Goal: Find specific page/section: Find specific page/section

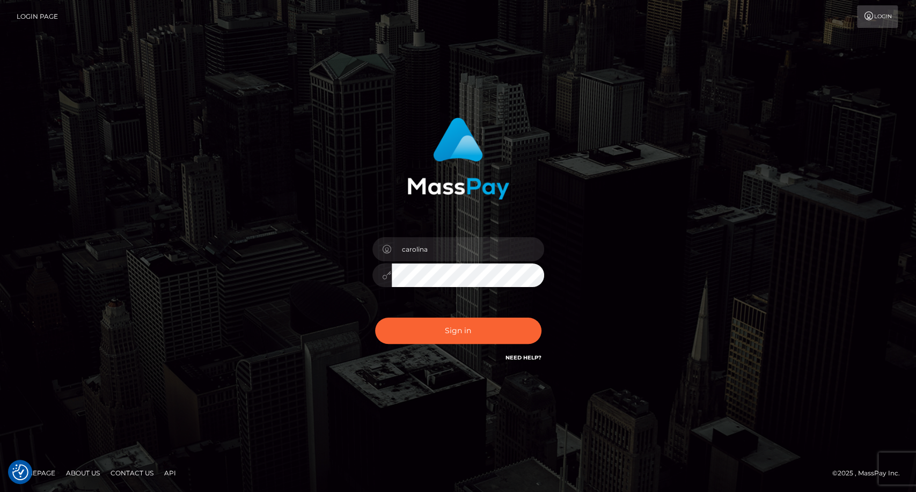
click at [477, 333] on button "Sign in" at bounding box center [458, 331] width 166 height 26
type input "carolina"
click at [470, 329] on button "Sign in" at bounding box center [458, 331] width 166 height 26
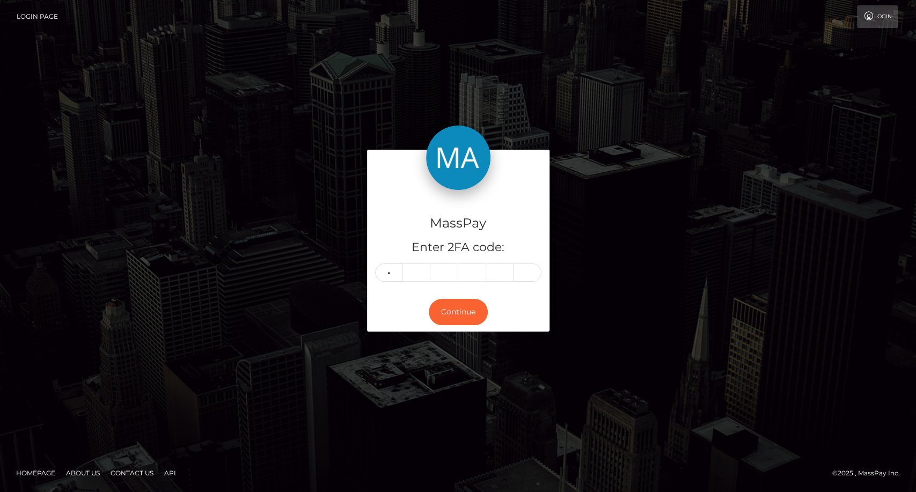
type input "9"
type input "1"
type input "6"
type input "5"
type input "1"
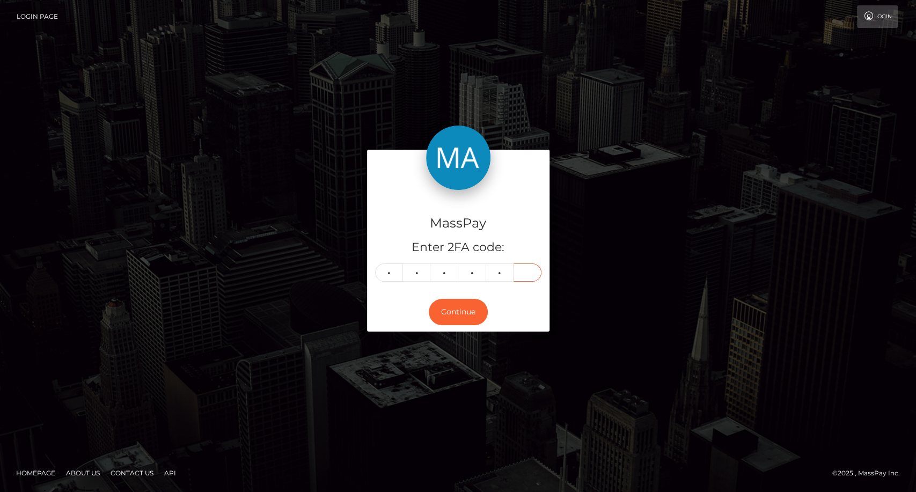
type input "5"
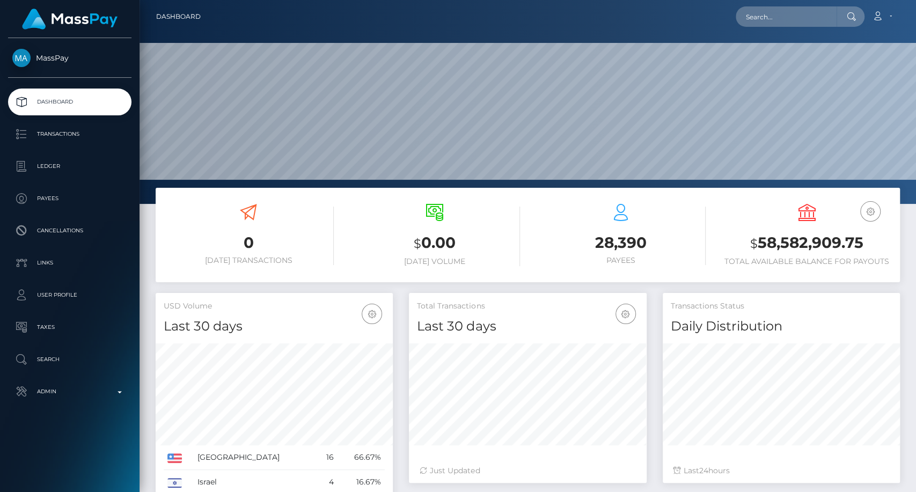
scroll to position [189, 237]
click at [789, 23] on input "text" at bounding box center [785, 16] width 101 height 20
paste input "poact_He9LDQBFzM8i"
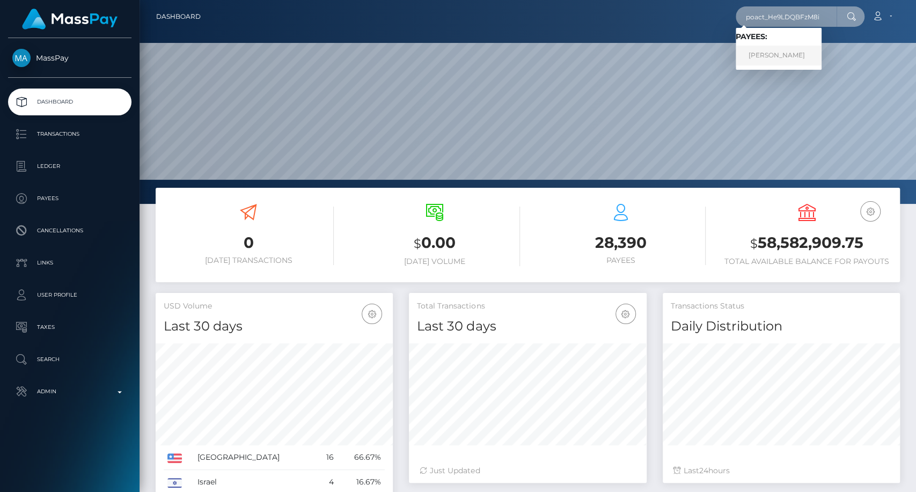
type input "poact_He9LDQBFzM8i"
click at [766, 57] on link "Muhammad Shahid" at bounding box center [778, 56] width 86 height 20
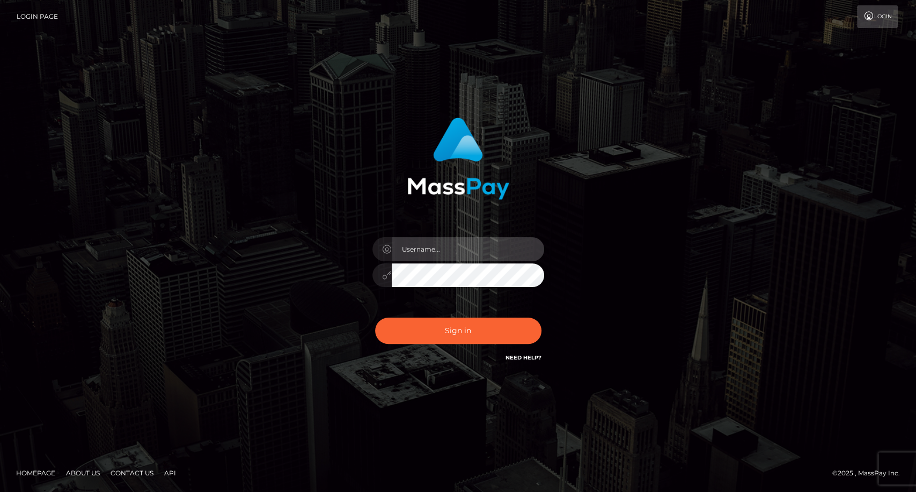
type input "carolina"
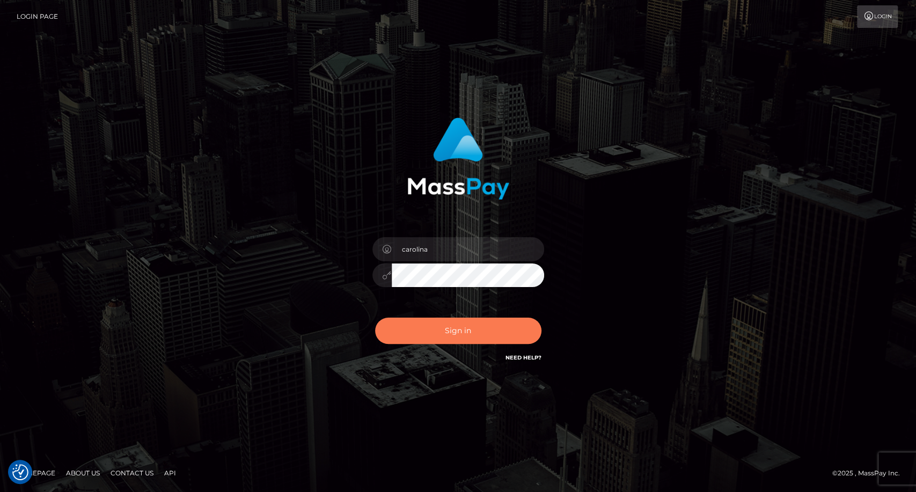
click at [485, 328] on button "Sign in" at bounding box center [458, 331] width 166 height 26
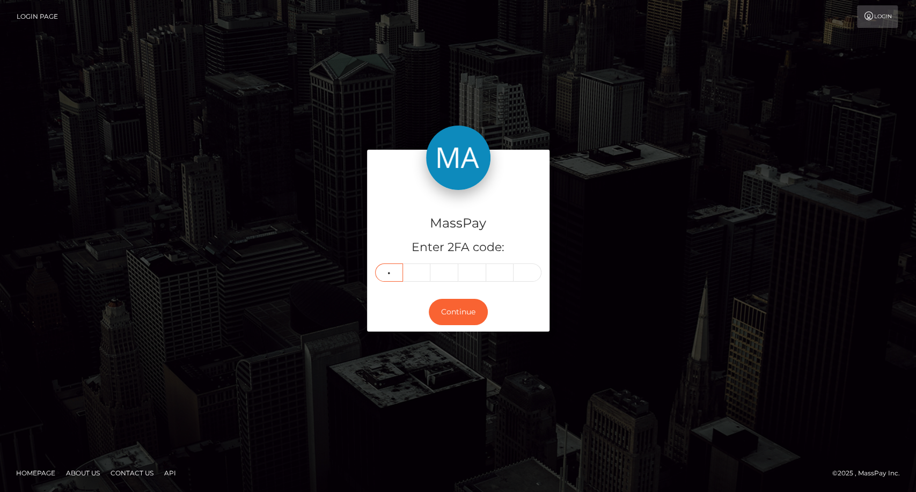
type input "9"
type input "8"
type input "5"
type input "4"
type input "0"
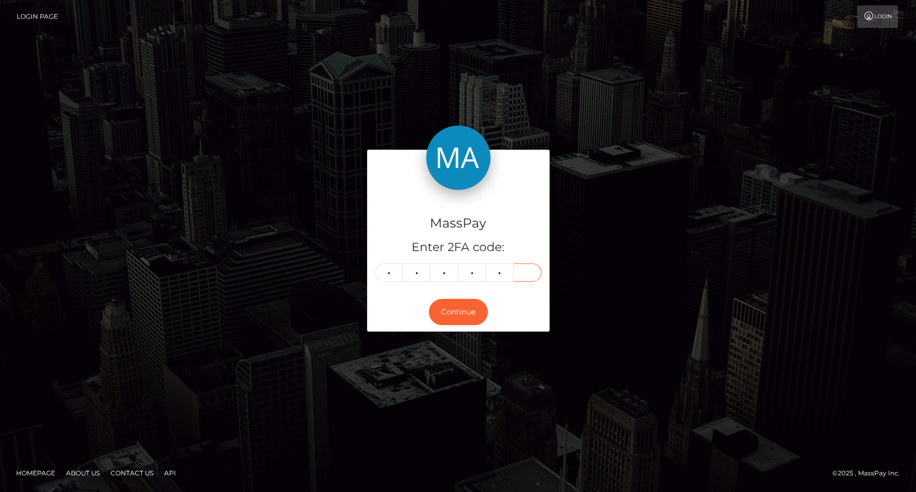
type input "7"
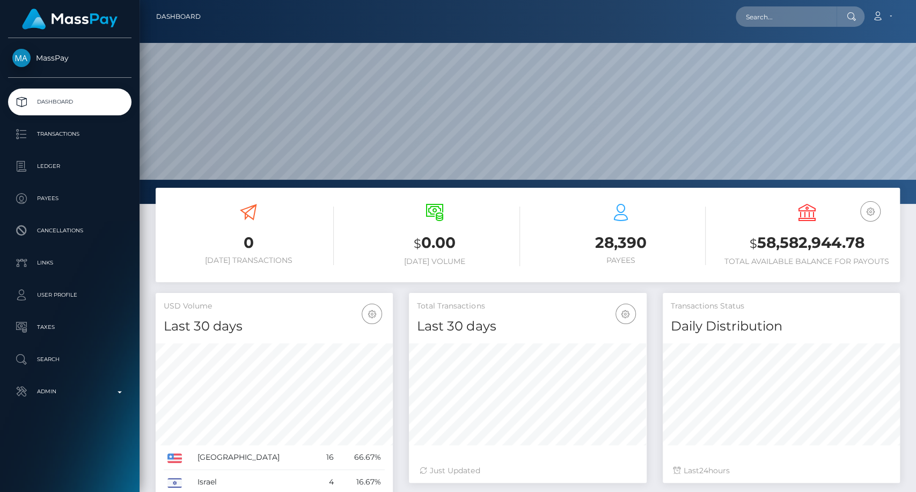
scroll to position [189, 237]
click at [771, 23] on input "text" at bounding box center [785, 16] width 101 height 20
paste input "poact_1GKWbim0Byqh"
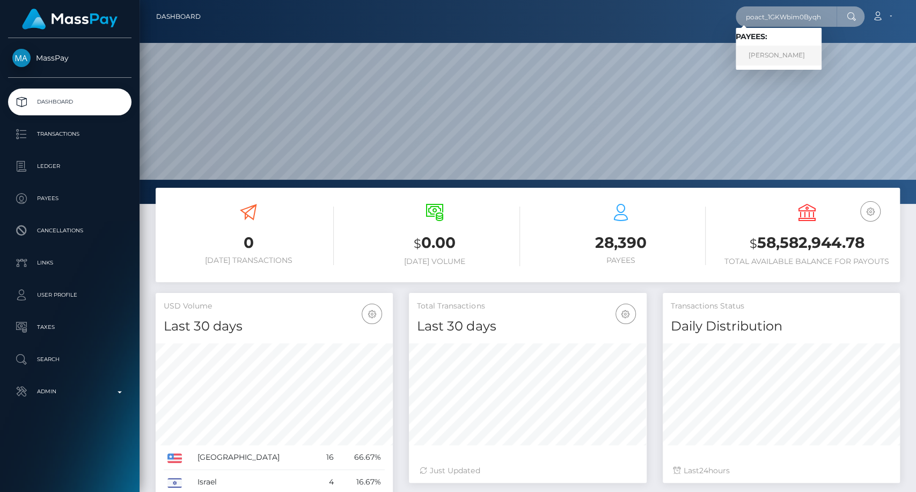
type input "poact_1GKWbim0Byqh"
click at [774, 53] on link "Daan Malfait" at bounding box center [778, 56] width 86 height 20
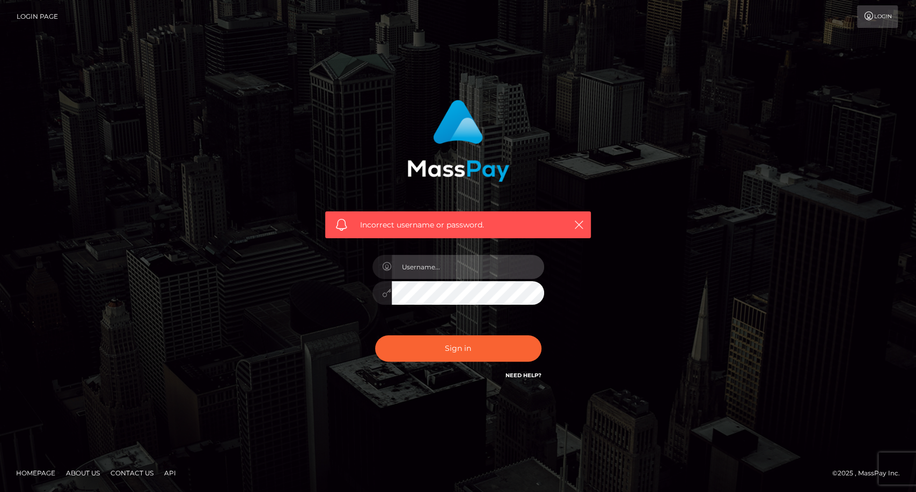
type input "carolina"
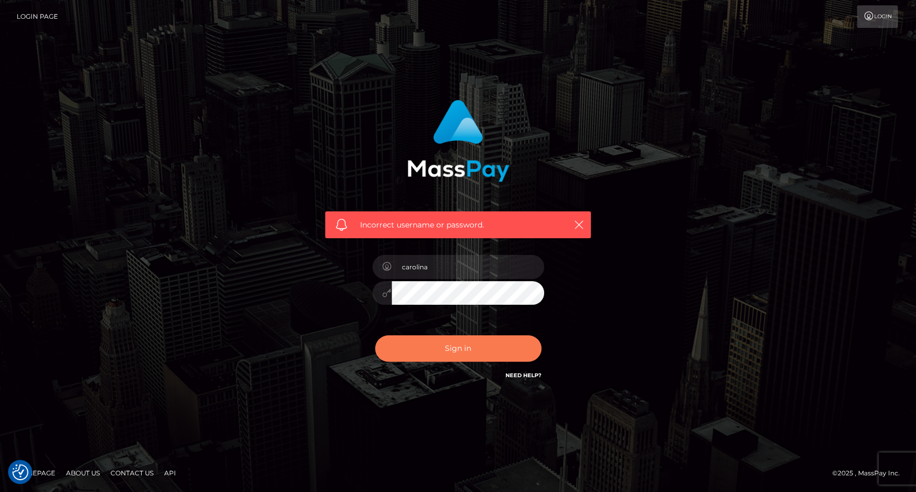
click at [463, 353] on button "Sign in" at bounding box center [458, 348] width 166 height 26
click at [581, 224] on icon "button" at bounding box center [578, 224] width 11 height 11
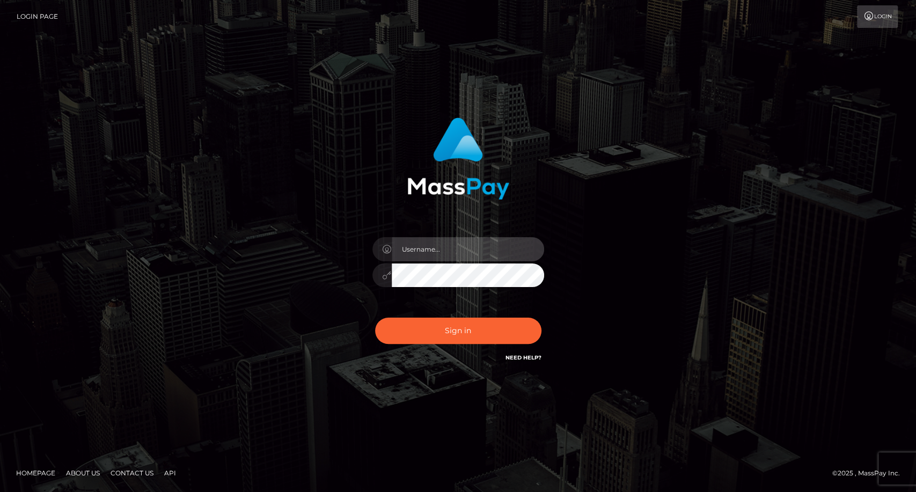
type input "carolina"
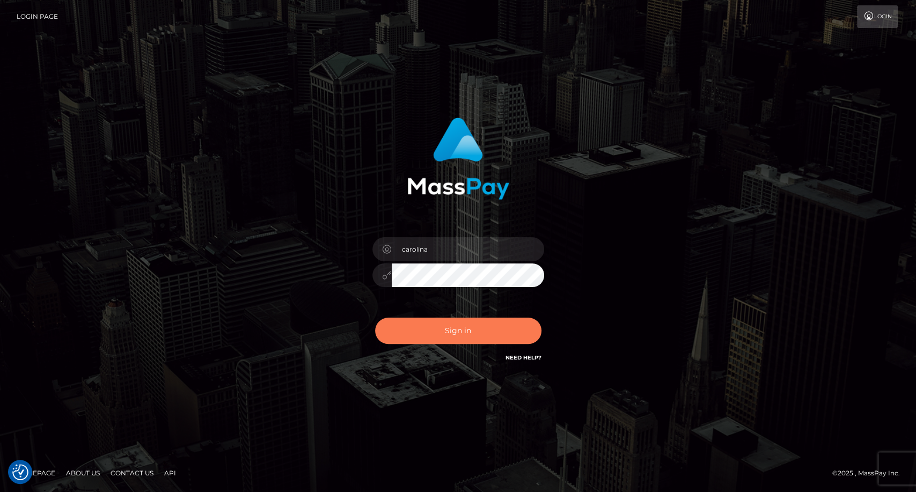
click at [464, 330] on button "Sign in" at bounding box center [458, 331] width 166 height 26
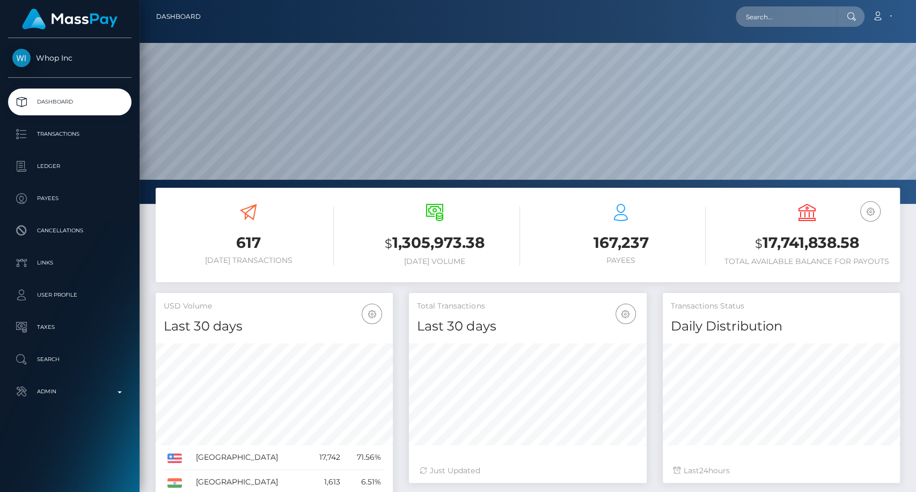
scroll to position [189, 237]
drag, startPoint x: 0, startPoint y: 0, endPoint x: 803, endPoint y: 17, distance: 803.1
click at [803, 17] on input "text" at bounding box center [785, 16] width 101 height 20
paste input "poact_1GKWbim0Byqh"
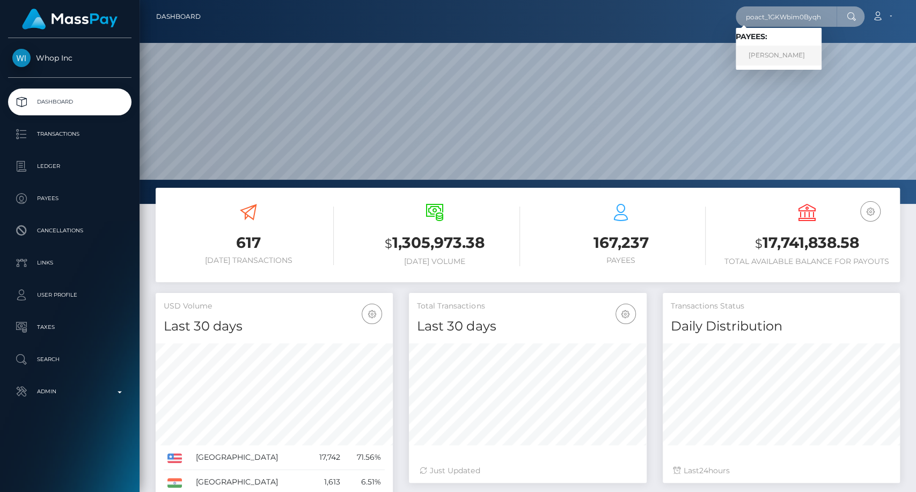
type input "poact_1GKWbim0Byqh"
click at [765, 60] on link "[PERSON_NAME]" at bounding box center [778, 56] width 86 height 20
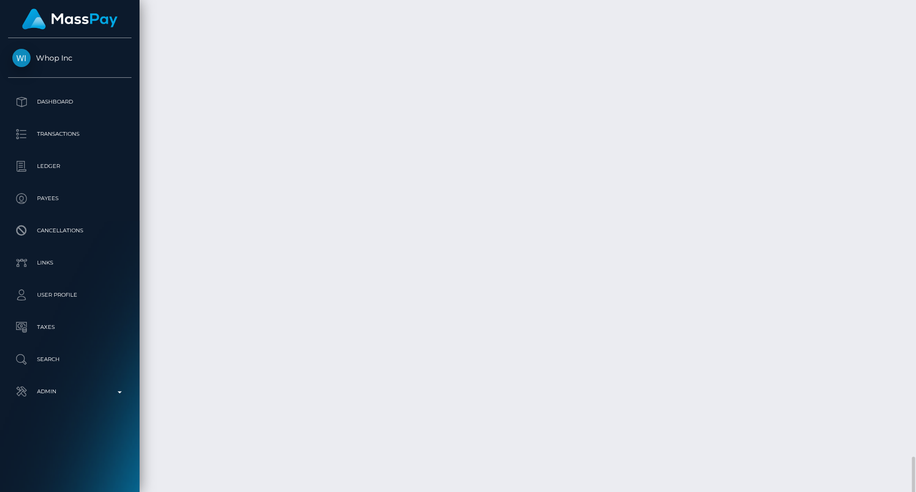
scroll to position [2043, 0]
drag, startPoint x: 873, startPoint y: 184, endPoint x: 526, endPoint y: 1, distance: 393.0
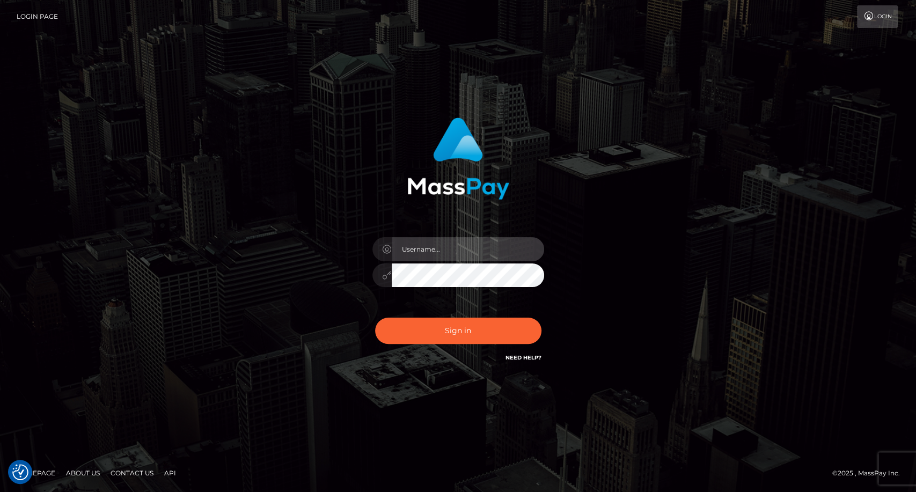
type input "carolina"
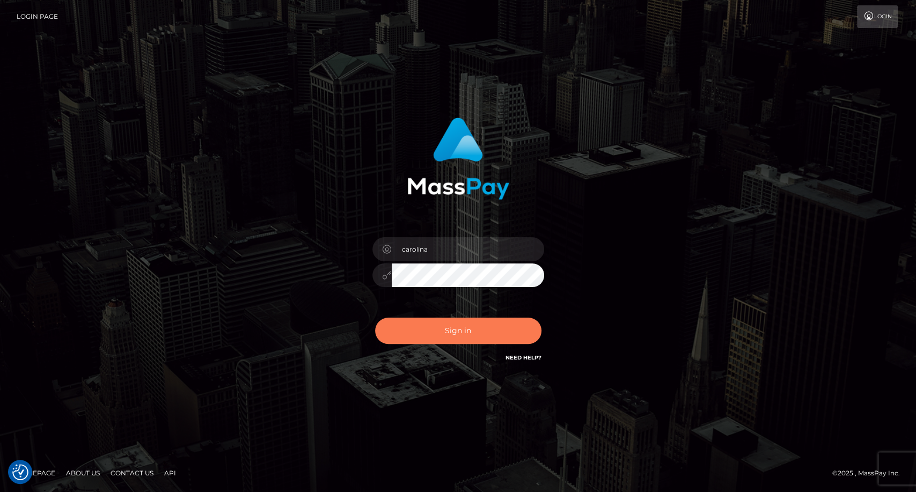
click at [444, 339] on button "Sign in" at bounding box center [458, 331] width 166 height 26
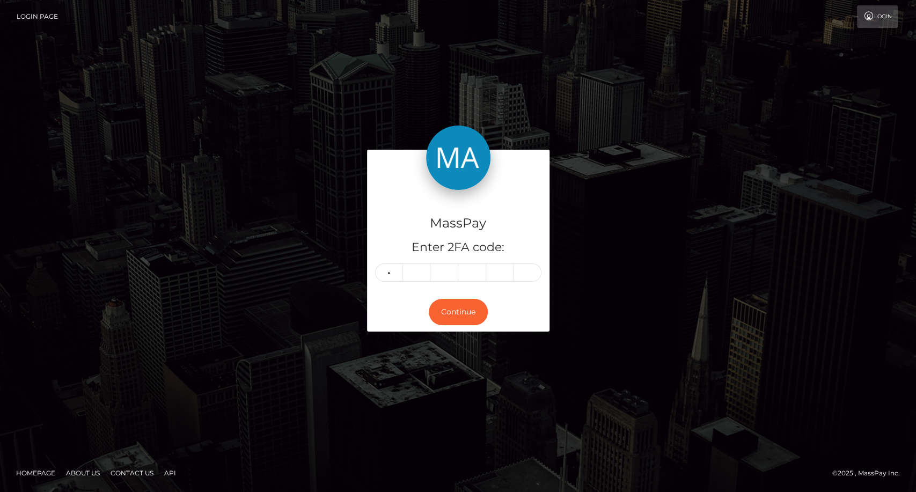
type input "8"
type input "6"
type input "4"
type input "5"
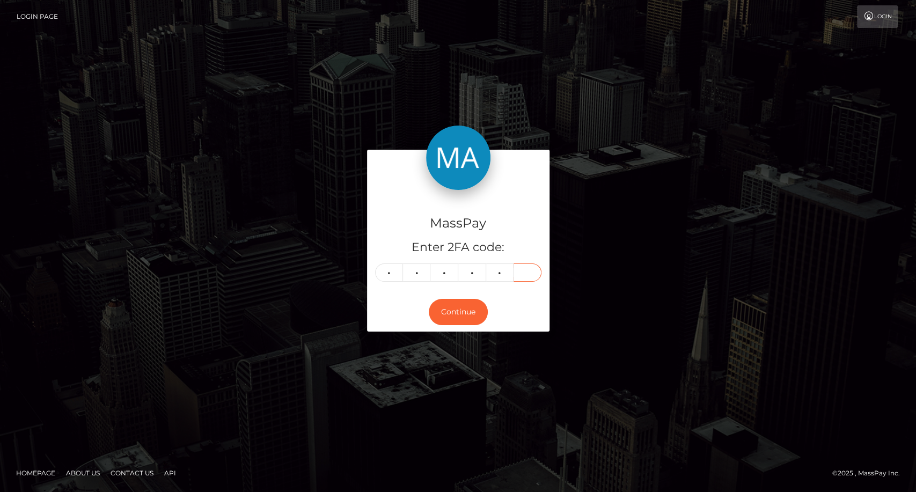
type input "5"
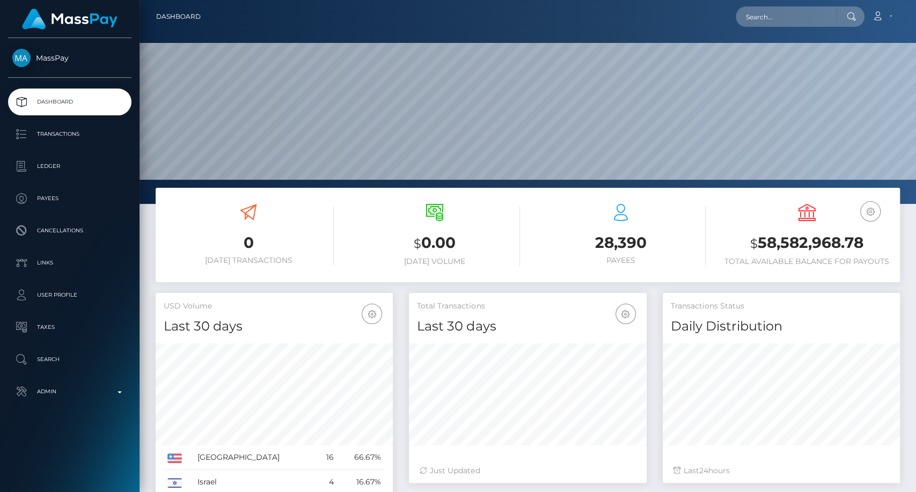
scroll to position [189, 237]
click at [808, 21] on input "text" at bounding box center [785, 16] width 101 height 20
paste input "poact_f1RCWvP6ssyk"
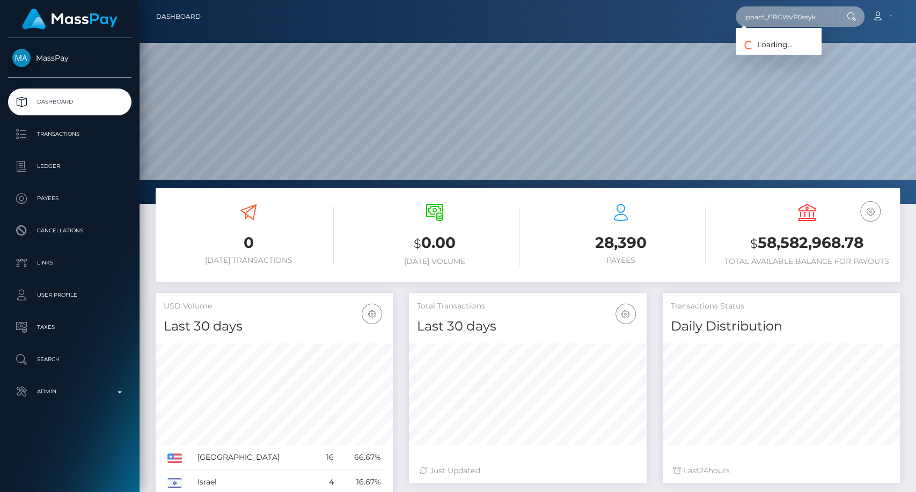
type input "poact_f1RCWvP6ssyk"
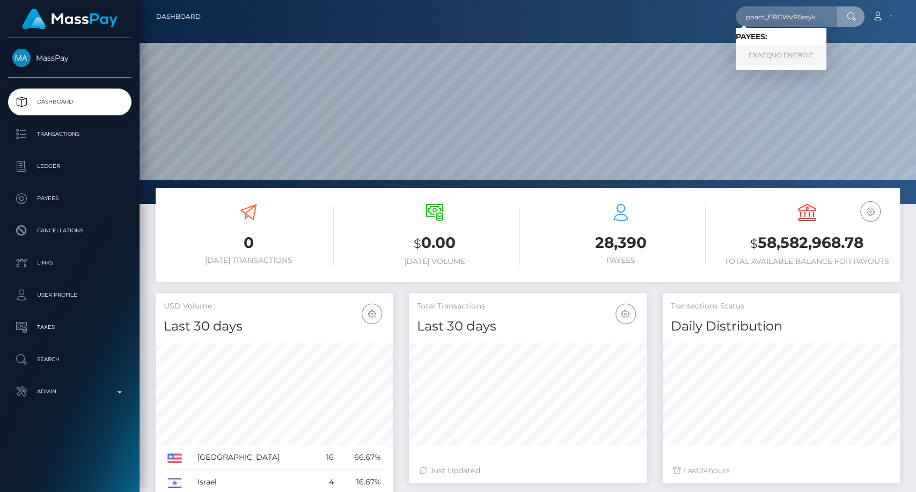
click at [793, 57] on link "EXAEQUO ENERGIE" at bounding box center [780, 56] width 91 height 20
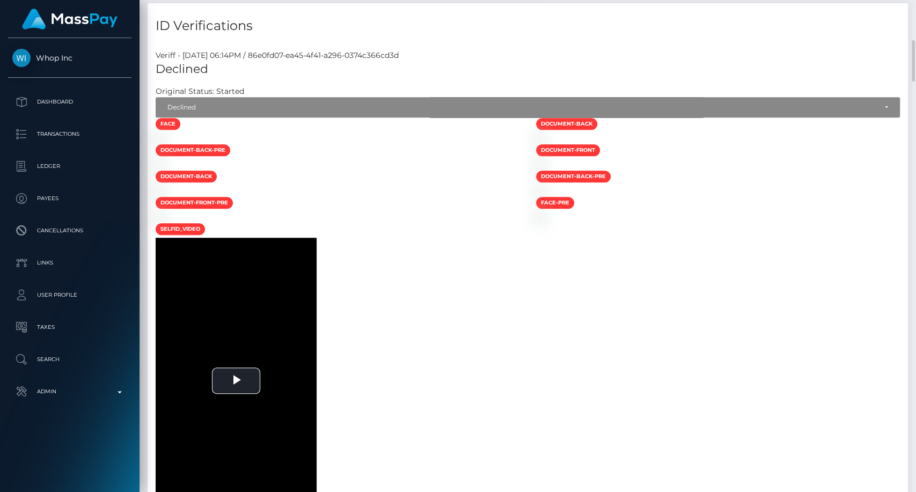
scroll to position [298, 0]
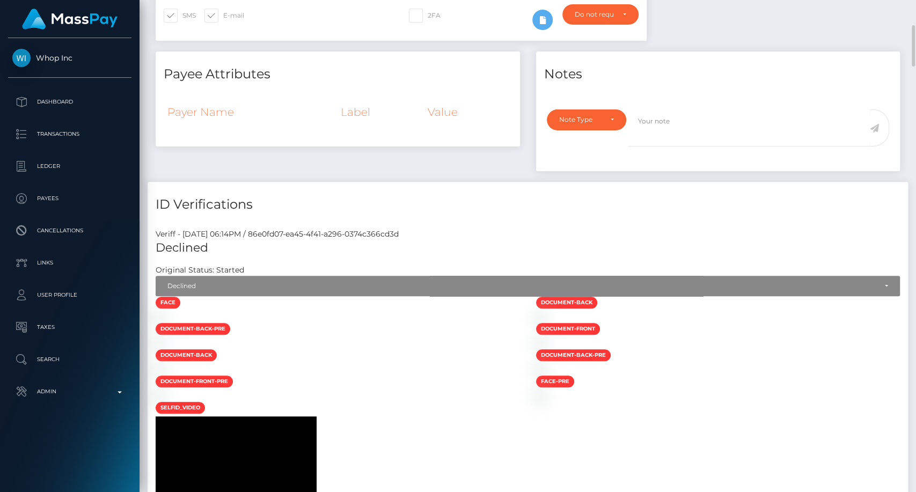
click at [839, 242] on h5 "Declined" at bounding box center [528, 248] width 744 height 17
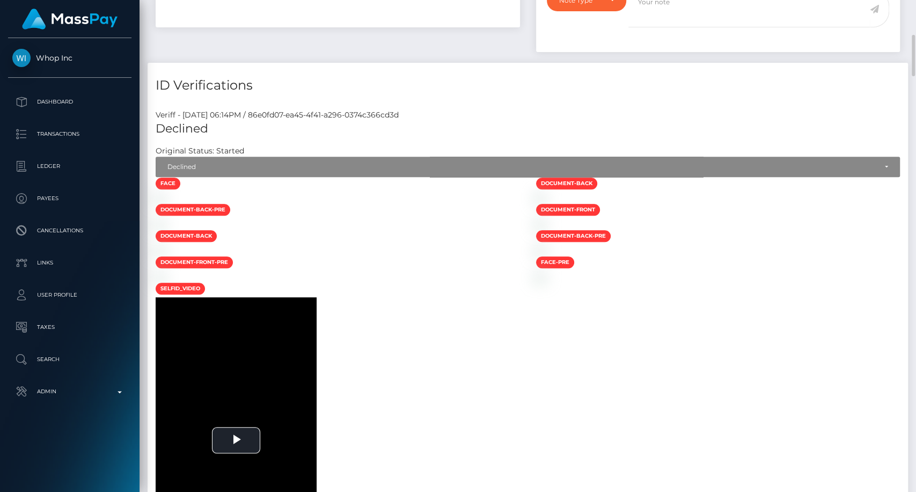
scroll to position [536, 0]
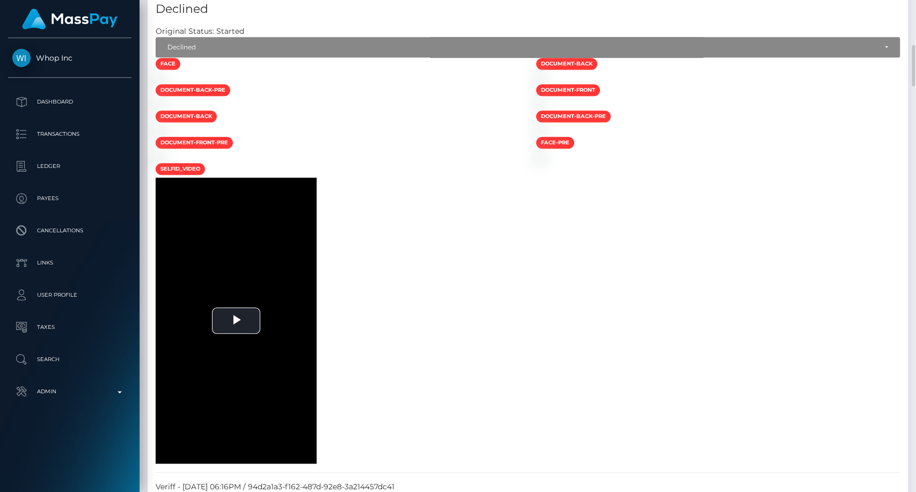
click at [493, 110] on div at bounding box center [337, 104] width 380 height 11
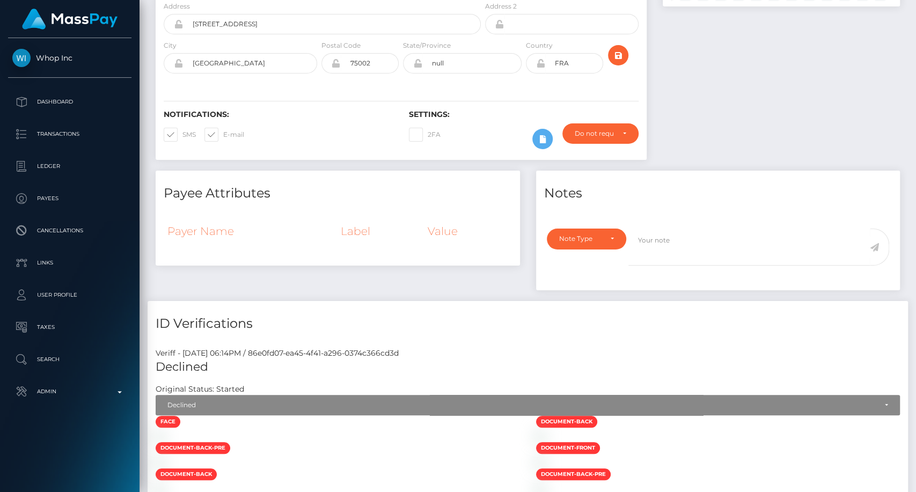
scroll to position [0, 0]
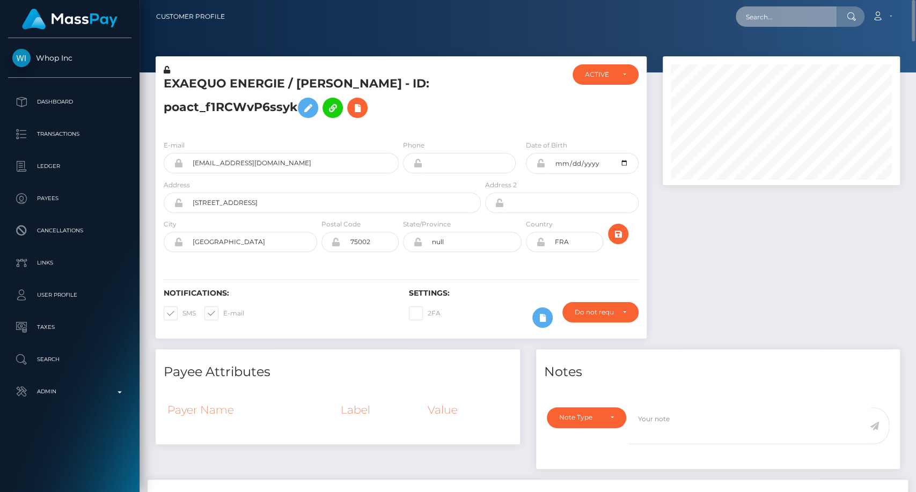
click at [801, 9] on input "text" at bounding box center [785, 16] width 101 height 20
paste input "poact_6zhO7FWeGgmG"
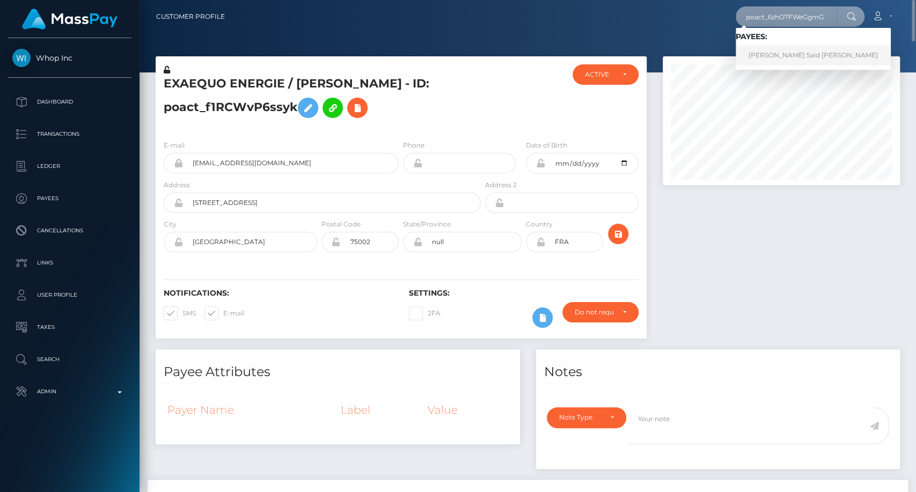
type input "poact_6zhO7FWeGgmG"
click at [783, 57] on link "[PERSON_NAME] Said [PERSON_NAME]" at bounding box center [812, 56] width 155 height 20
